Goal: Information Seeking & Learning: Find specific fact

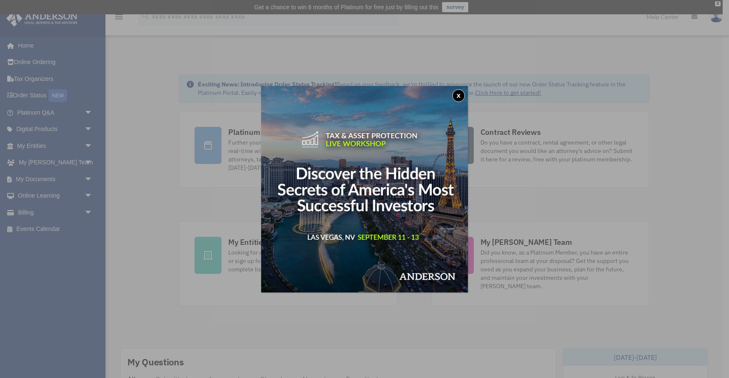
click at [458, 97] on button "x" at bounding box center [458, 95] width 13 height 13
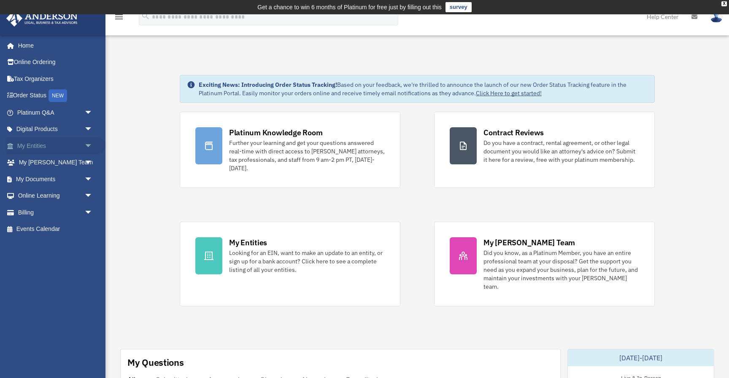
click at [64, 146] on link "My Entities arrow_drop_down" at bounding box center [56, 146] width 100 height 17
click at [30, 143] on link "My Entities arrow_drop_down" at bounding box center [56, 146] width 100 height 17
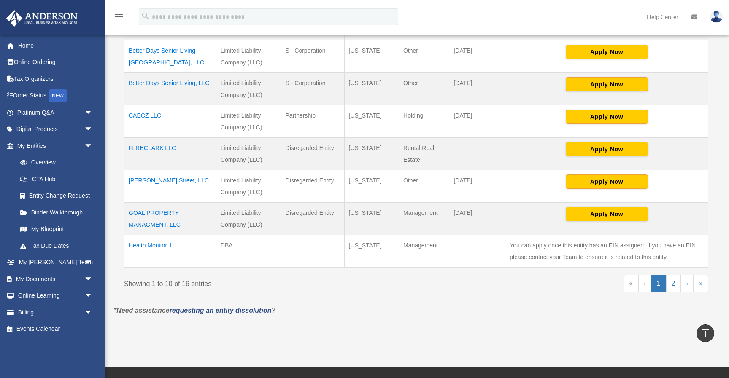
scroll to position [332, 0]
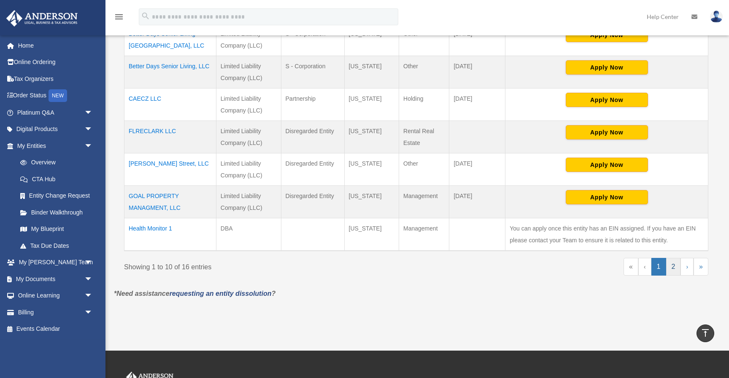
click at [672, 262] on link "2" at bounding box center [673, 267] width 15 height 18
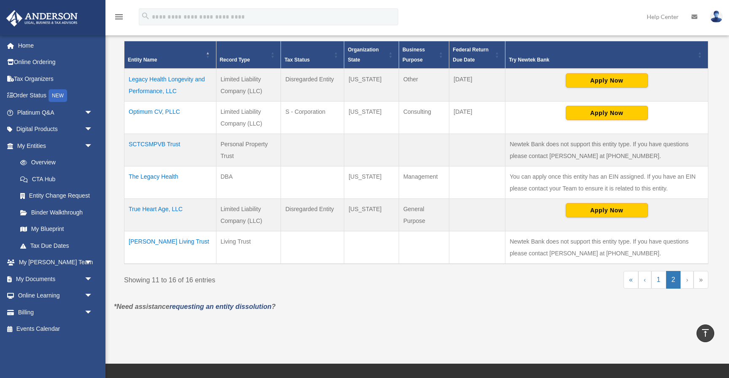
scroll to position [187, 0]
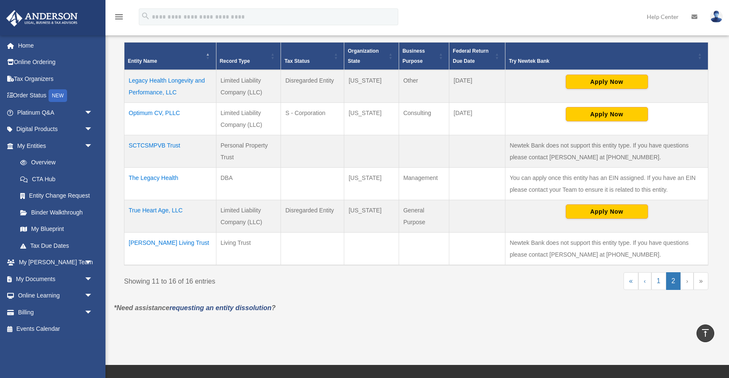
click at [157, 89] on td "Legacy Health Longevity and Performance, LLC" at bounding box center [170, 86] width 92 height 33
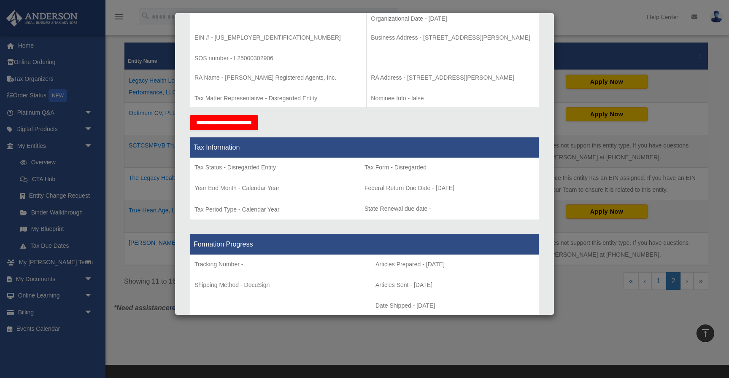
scroll to position [0, 0]
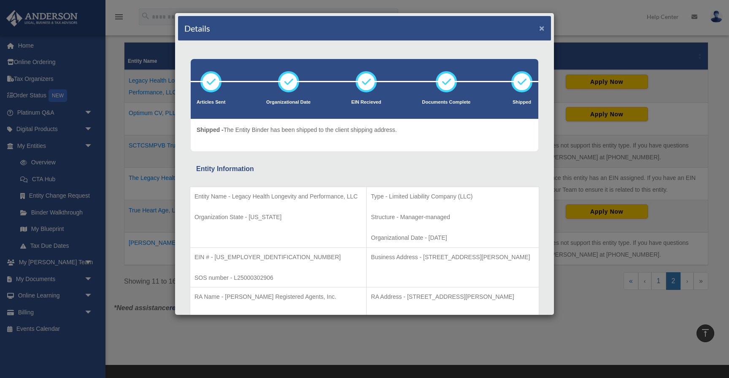
click at [543, 28] on button "×" at bounding box center [541, 28] width 5 height 9
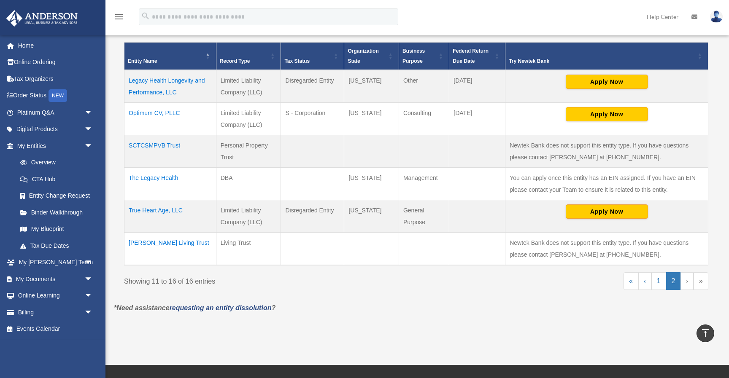
click at [176, 148] on td "SCTCSMPVB Trust" at bounding box center [170, 151] width 92 height 32
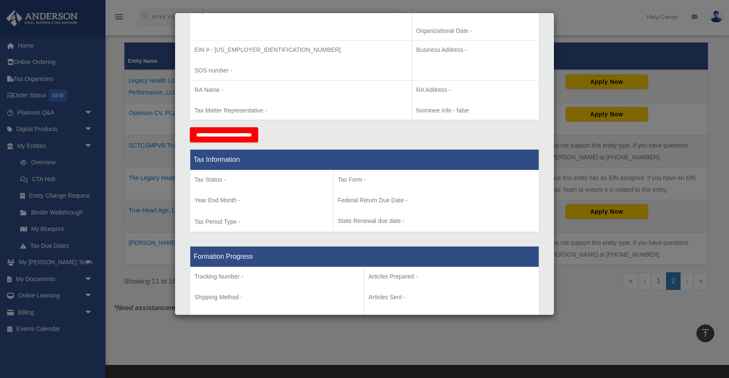
scroll to position [216, 0]
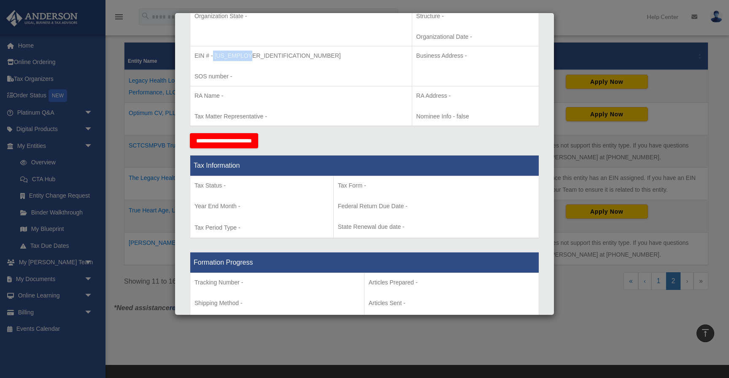
drag, startPoint x: 213, startPoint y: 52, endPoint x: 252, endPoint y: 54, distance: 38.8
click at [252, 54] on p "EIN # - [US_EMPLOYER_IDENTIFICATION_NUMBER]" at bounding box center [300, 56] width 213 height 11
copy p "[US_EMPLOYER_IDENTIFICATION_NUMBER]"
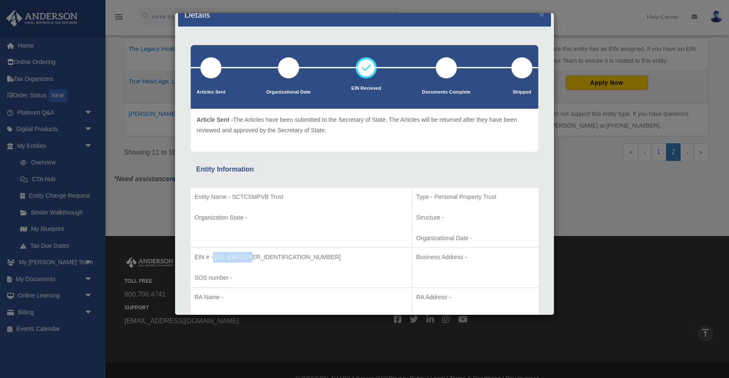
scroll to position [14, 0]
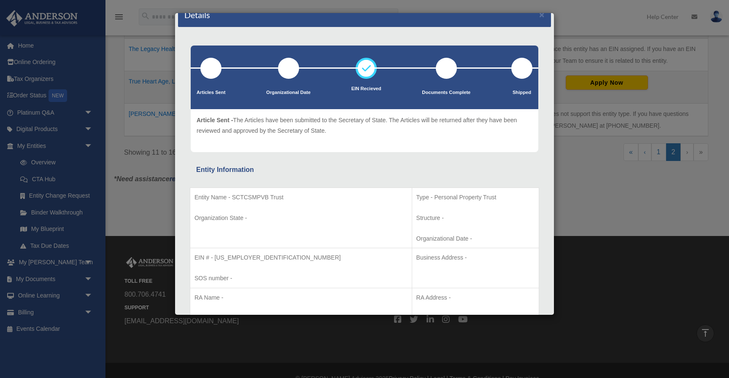
click at [578, 162] on div "Details × Articles Sent Organizational Date" at bounding box center [364, 189] width 729 height 378
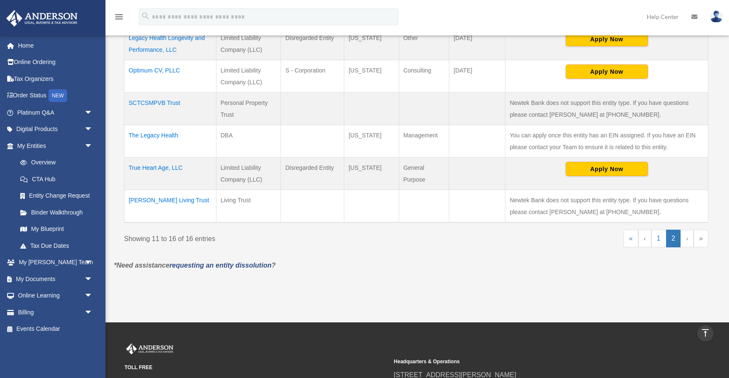
scroll to position [170, 0]
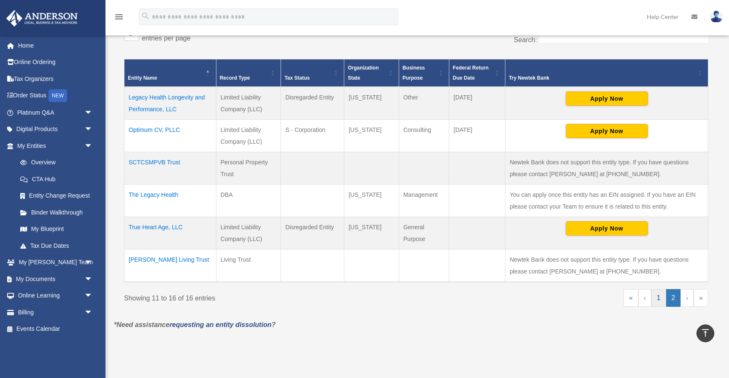
click at [661, 300] on link "1" at bounding box center [658, 298] width 15 height 18
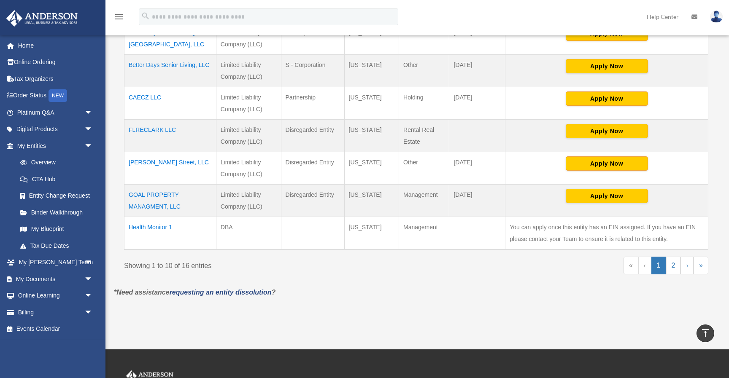
scroll to position [371, 0]
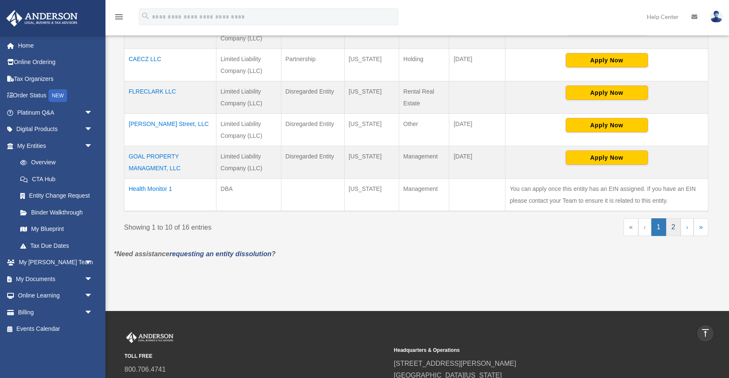
click at [670, 224] on link "2" at bounding box center [673, 228] width 15 height 18
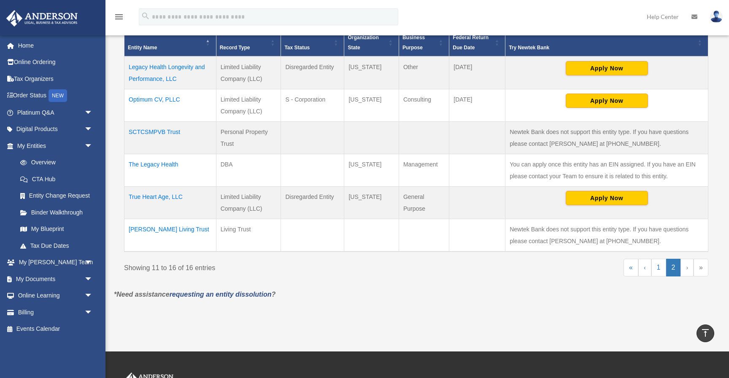
scroll to position [157, 0]
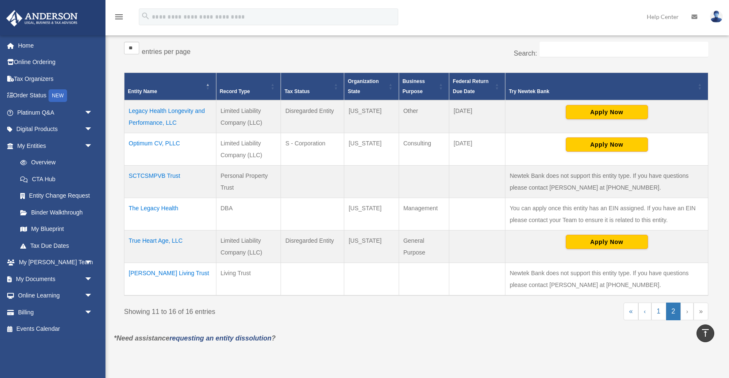
click at [143, 120] on td "Legacy Health Longevity and Performance, LLC" at bounding box center [170, 116] width 92 height 33
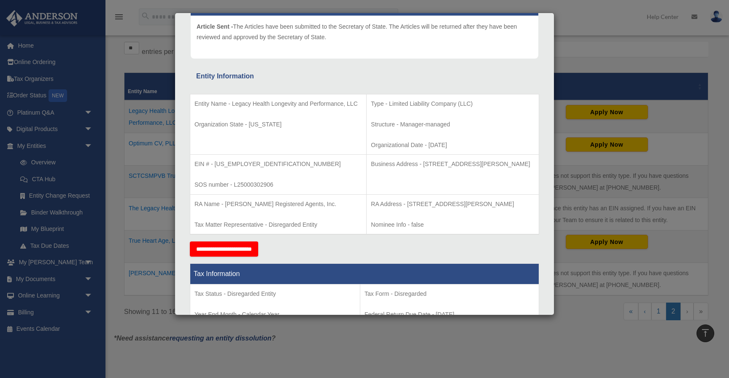
scroll to position [106, 0]
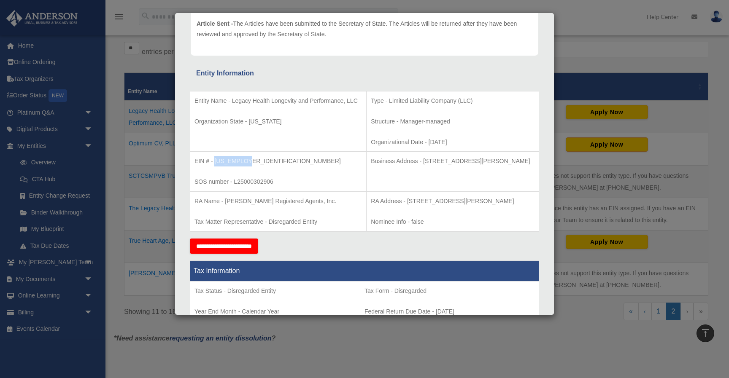
drag, startPoint x: 214, startPoint y: 163, endPoint x: 270, endPoint y: 161, distance: 55.7
click at [270, 161] on p "EIN # - [US_EMPLOYER_IDENTIFICATION_NUMBER]" at bounding box center [277, 161] width 167 height 11
copy p "[US_EMPLOYER_IDENTIFICATION_NUMBER]"
click at [119, 107] on div "Details × Articles Sent Organizational Date" at bounding box center [364, 189] width 729 height 378
